Goal: Task Accomplishment & Management: Complete application form

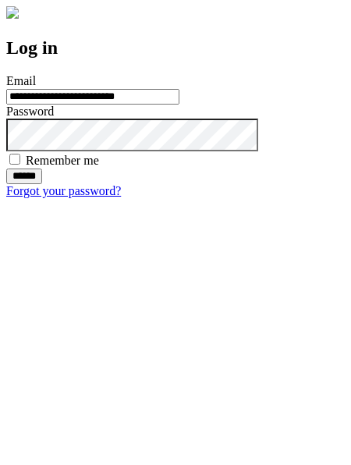
type input "**********"
click at [42, 184] on input "******" at bounding box center [24, 177] width 36 height 16
